Goal: Navigation & Orientation: Find specific page/section

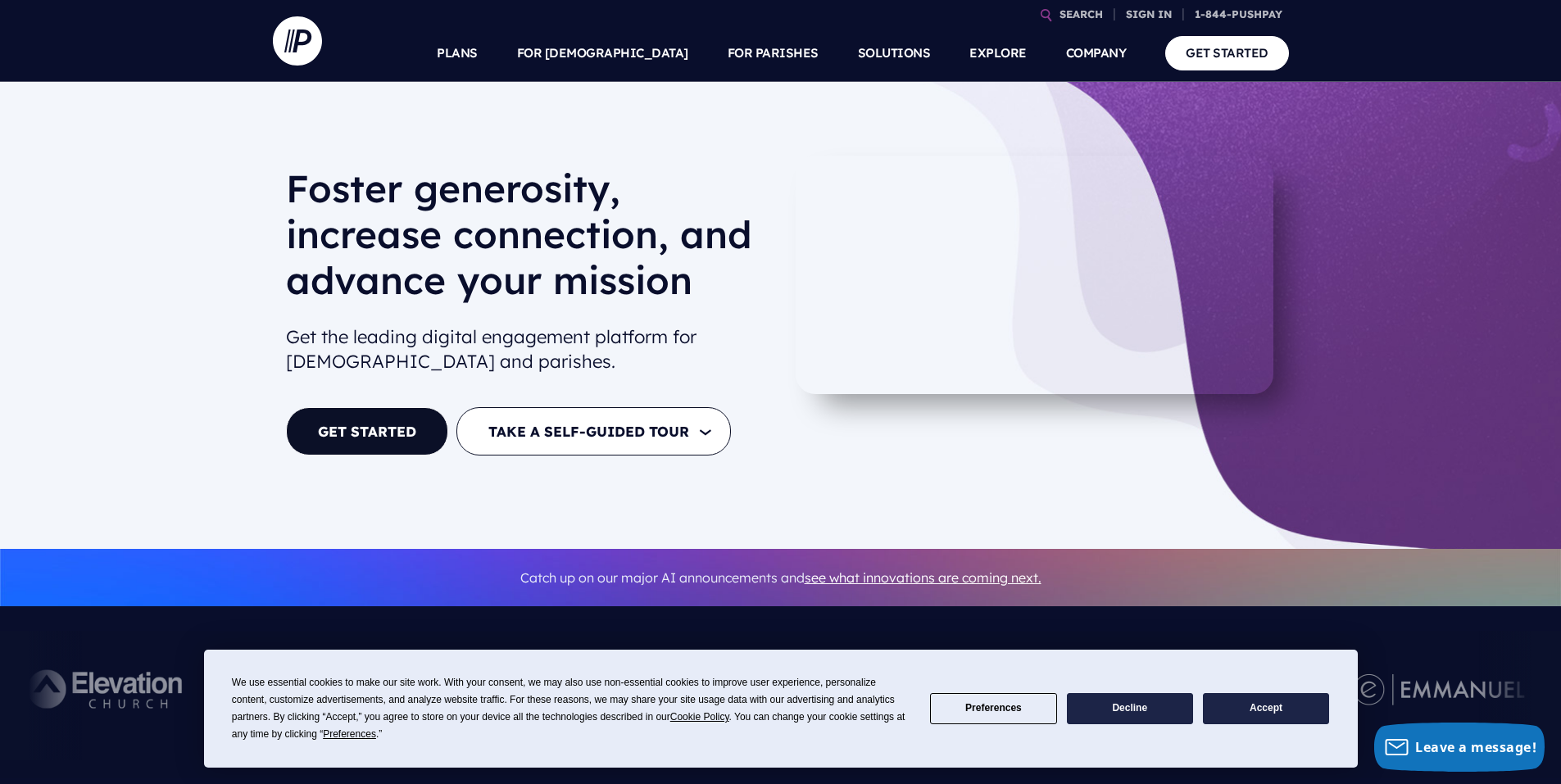
click at [1255, 705] on button "Accept" at bounding box center [1266, 709] width 126 height 32
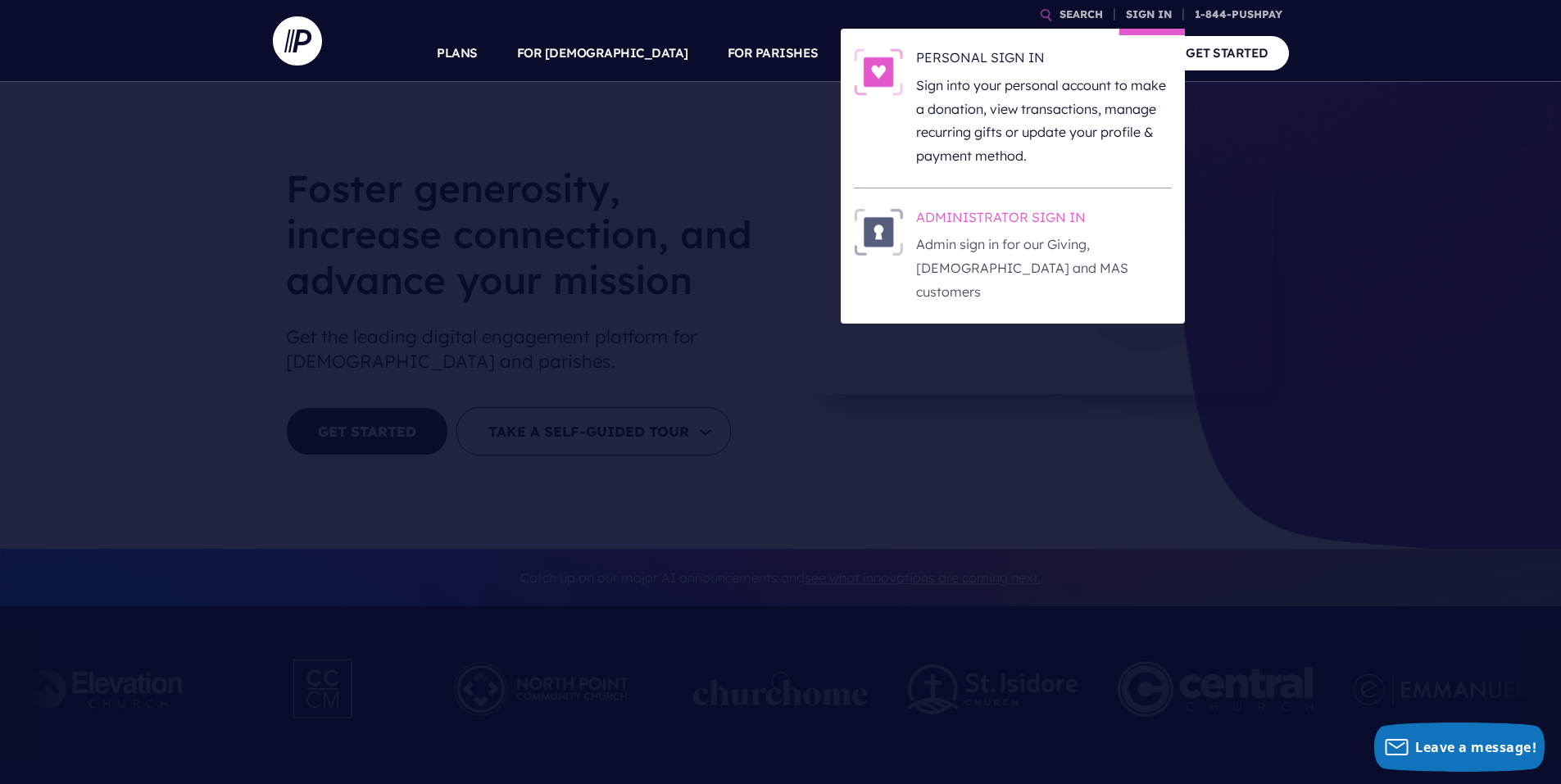
click at [1041, 222] on h6 "ADMINISTRATOR SIGN IN" at bounding box center [1044, 220] width 255 height 25
click at [993, 268] on p "Admin sign in for our Giving, [DEMOGRAPHIC_DATA] and MAS customers" at bounding box center [1044, 268] width 255 height 71
click at [1004, 228] on h6 "ADMINISTRATOR SIGN IN" at bounding box center [1044, 220] width 255 height 25
